Goal: Find specific page/section: Find specific page/section

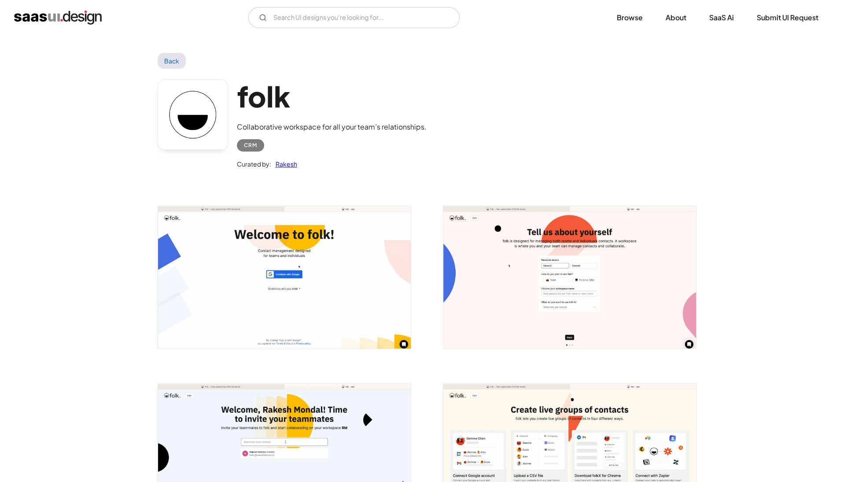
click at [207, 123] on link at bounding box center [193, 114] width 70 height 70
click at [287, 17] on input "Email Form" at bounding box center [353, 17] width 211 height 21
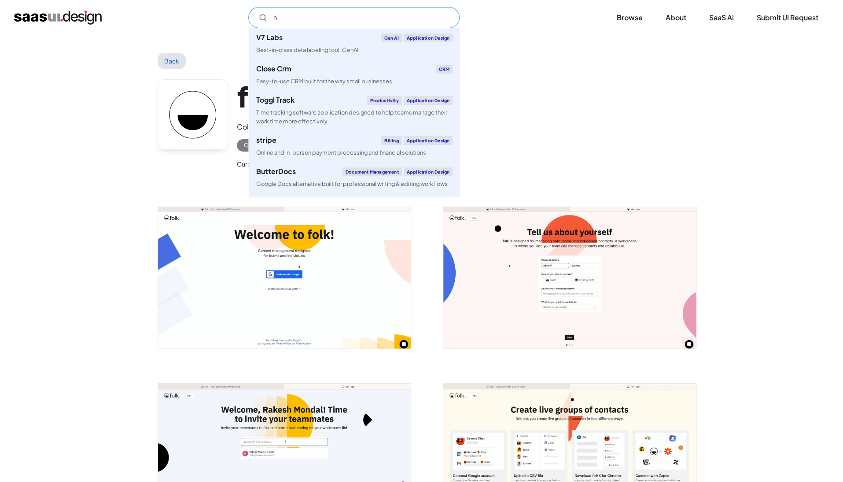
type input "hr"
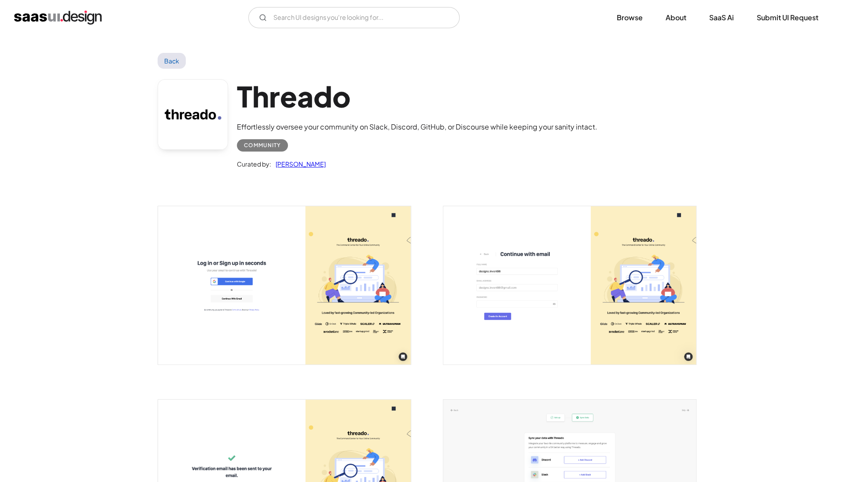
click at [171, 62] on link "Back" at bounding box center [172, 61] width 29 height 16
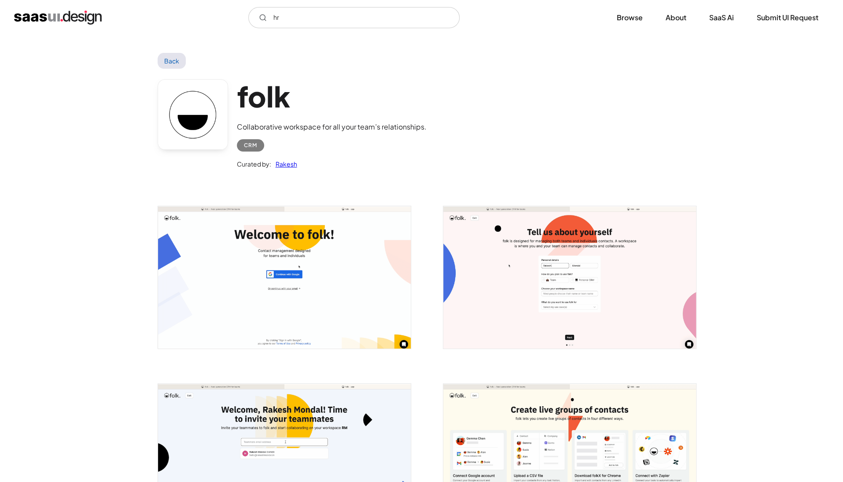
click at [176, 57] on link "Back" at bounding box center [172, 61] width 29 height 16
click at [638, 17] on link "Browse" at bounding box center [629, 17] width 47 height 19
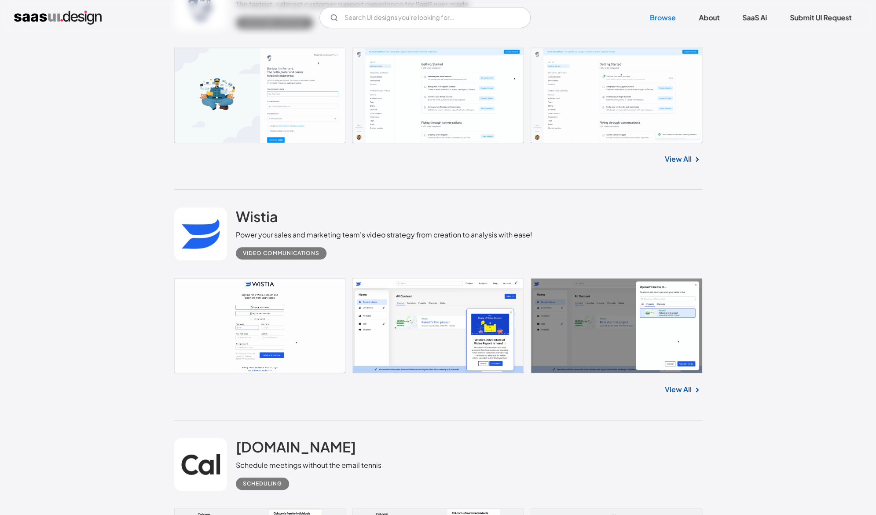
scroll to position [10073, 0]
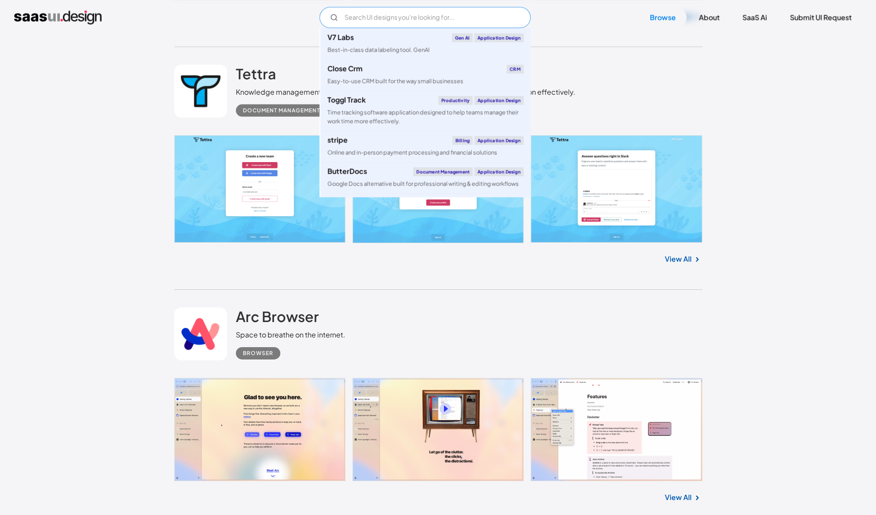
click at [419, 15] on input "Email Form" at bounding box center [425, 17] width 211 height 21
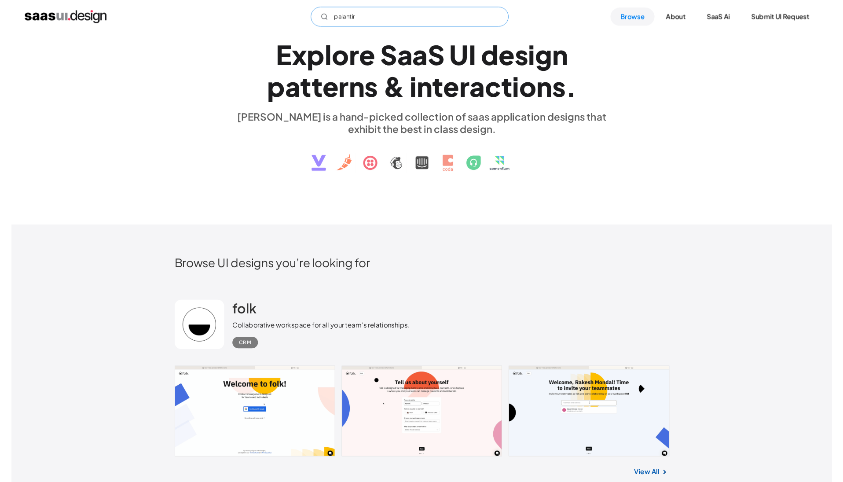
scroll to position [0, 0]
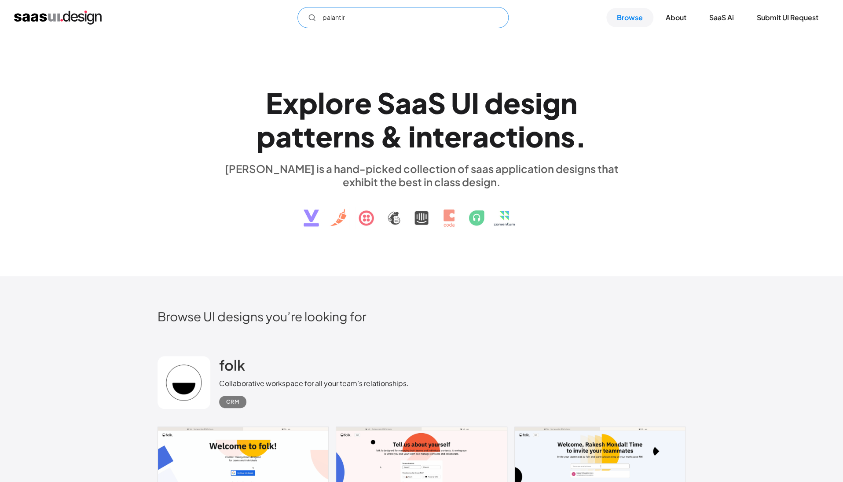
type input "palantir"
